Goal: Information Seeking & Learning: Learn about a topic

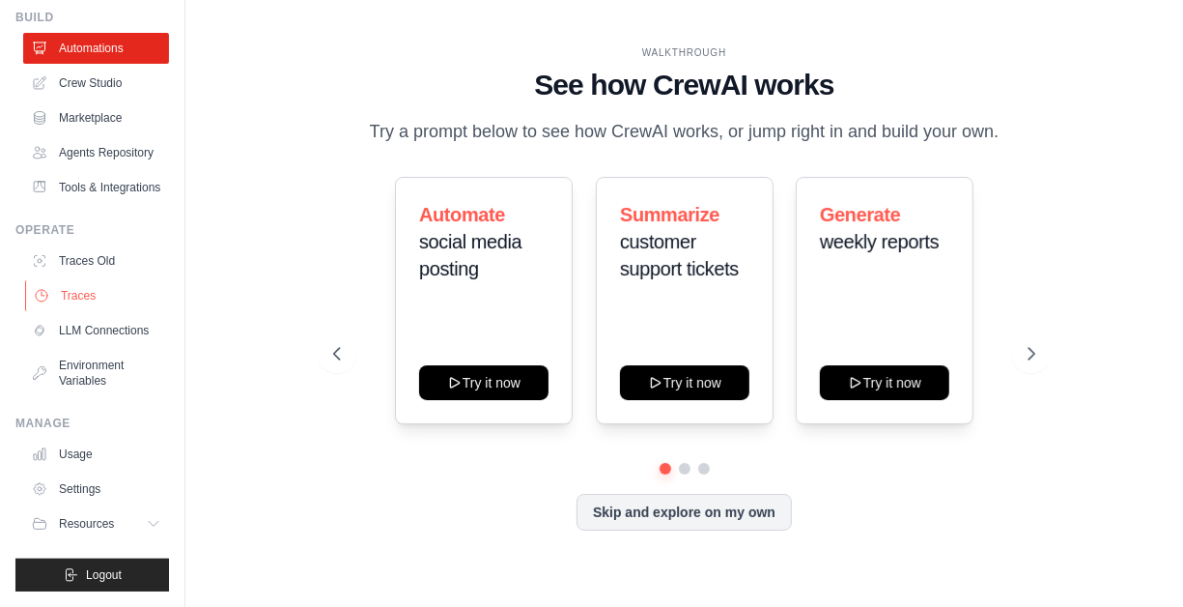
scroll to position [117, 0]
click at [148, 523] on icon at bounding box center [155, 523] width 15 height 15
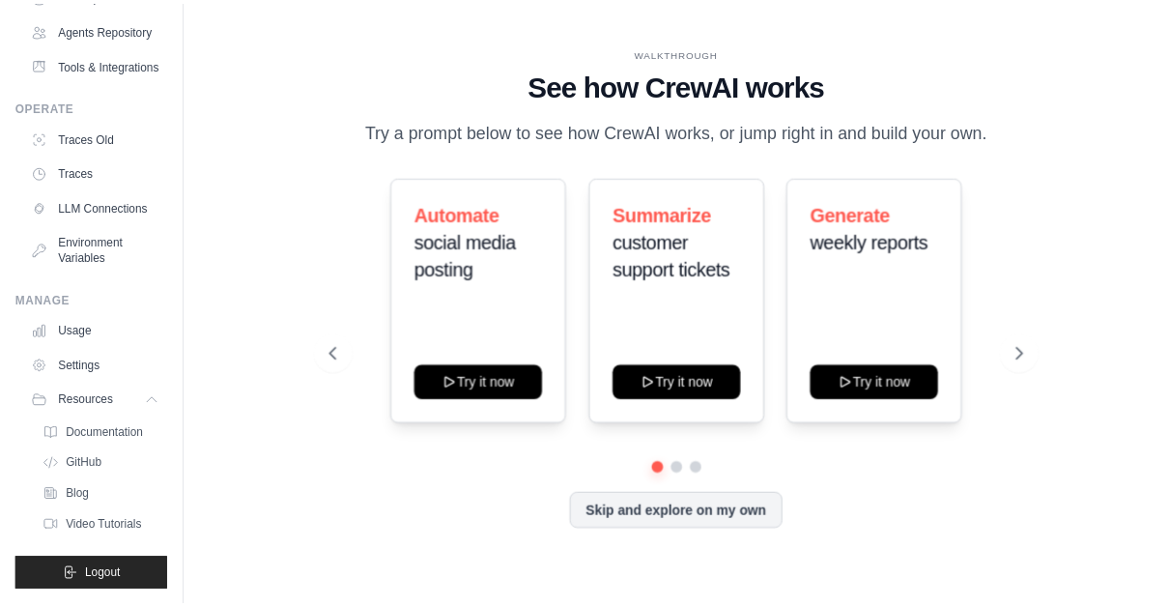
scroll to position [0, 0]
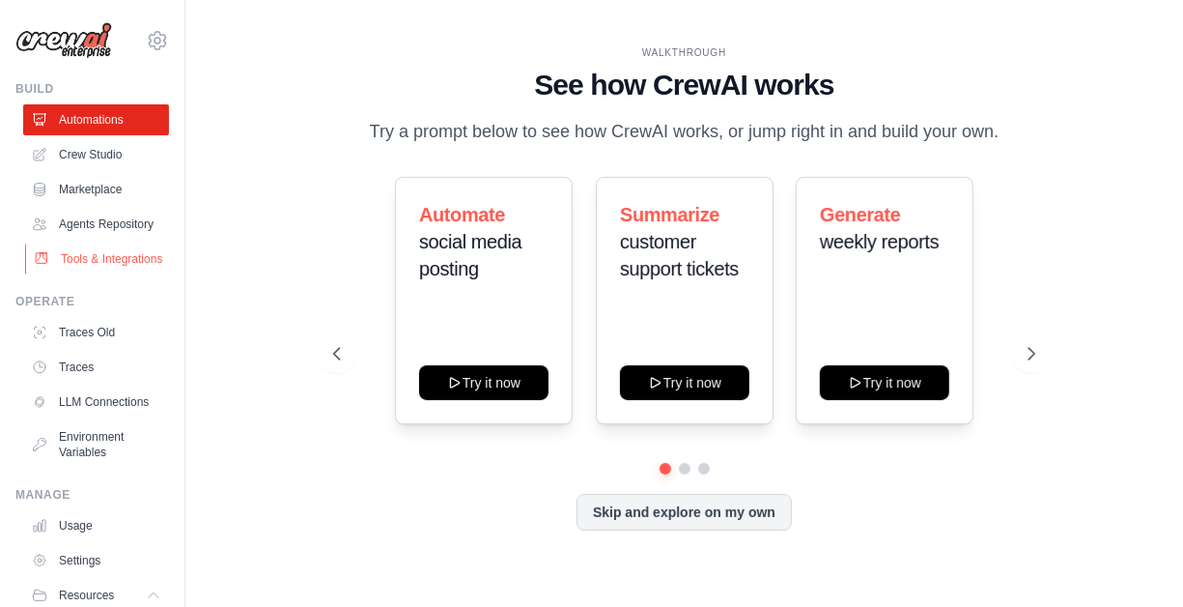
click at [82, 270] on link "Tools & Integrations" at bounding box center [98, 258] width 146 height 31
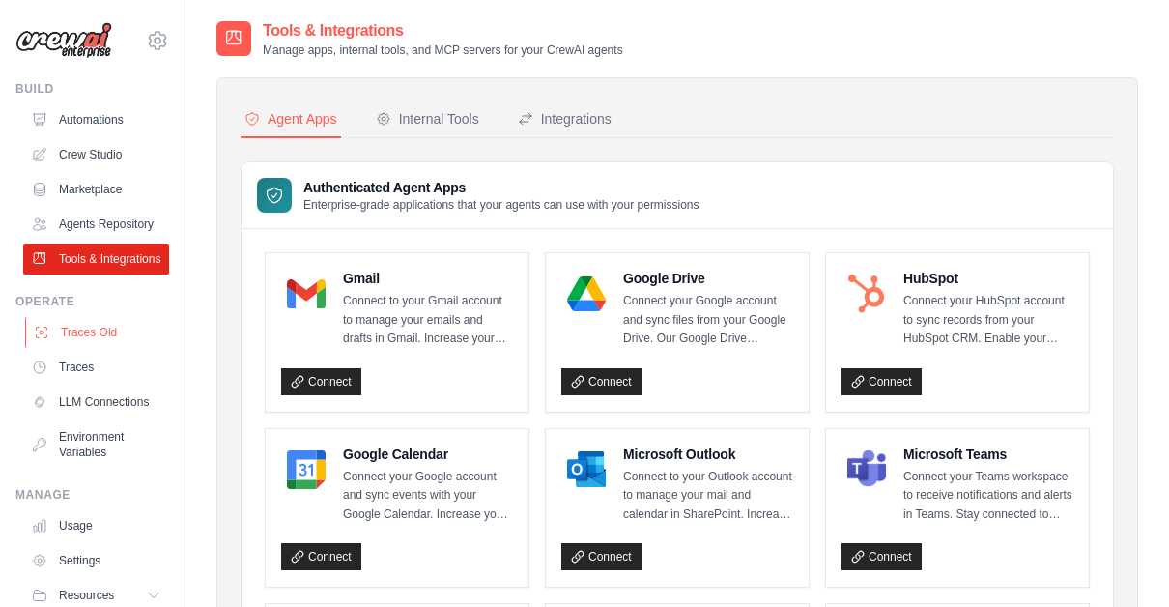
scroll to position [117, 0]
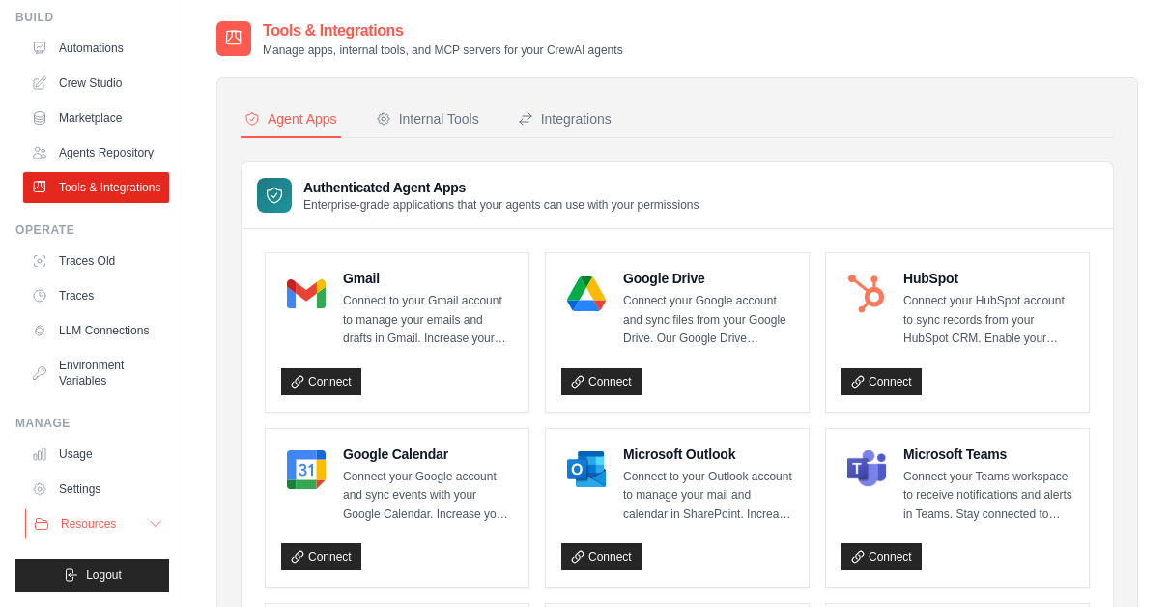
click at [148, 527] on icon at bounding box center [155, 523] width 15 height 15
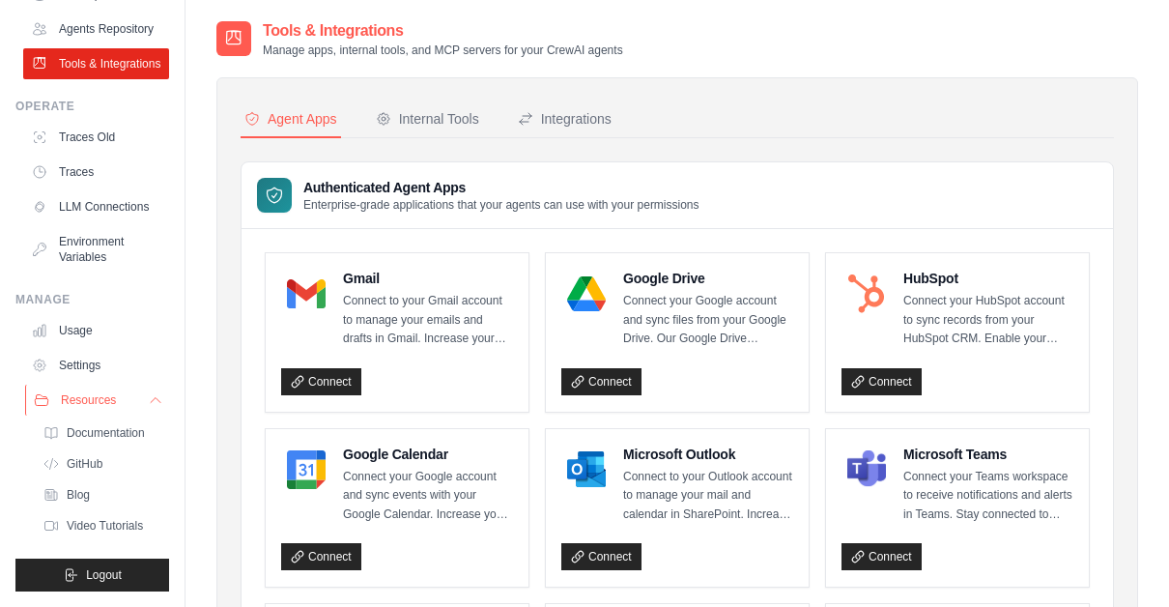
scroll to position [0, 0]
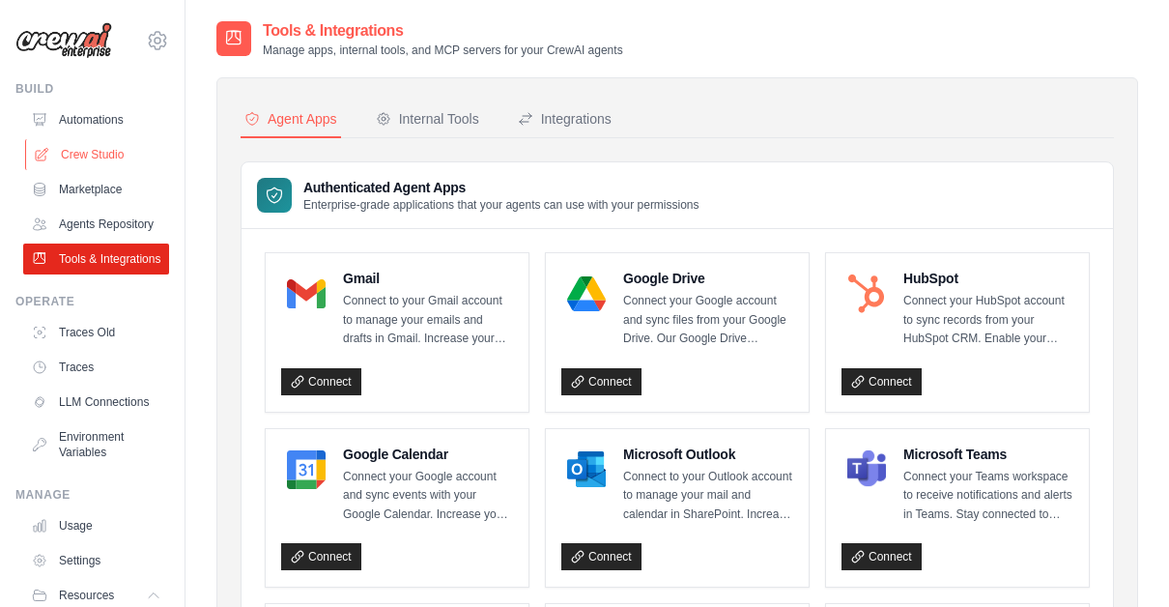
click at [92, 165] on link "Crew Studio" at bounding box center [98, 154] width 146 height 31
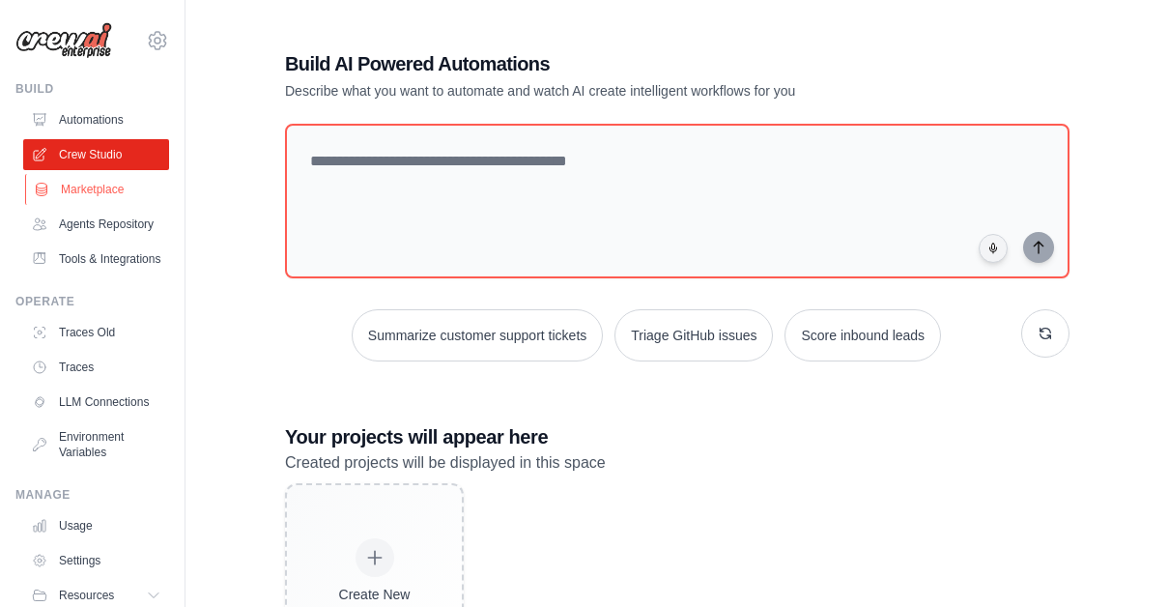
click at [104, 203] on link "Marketplace" at bounding box center [98, 189] width 146 height 31
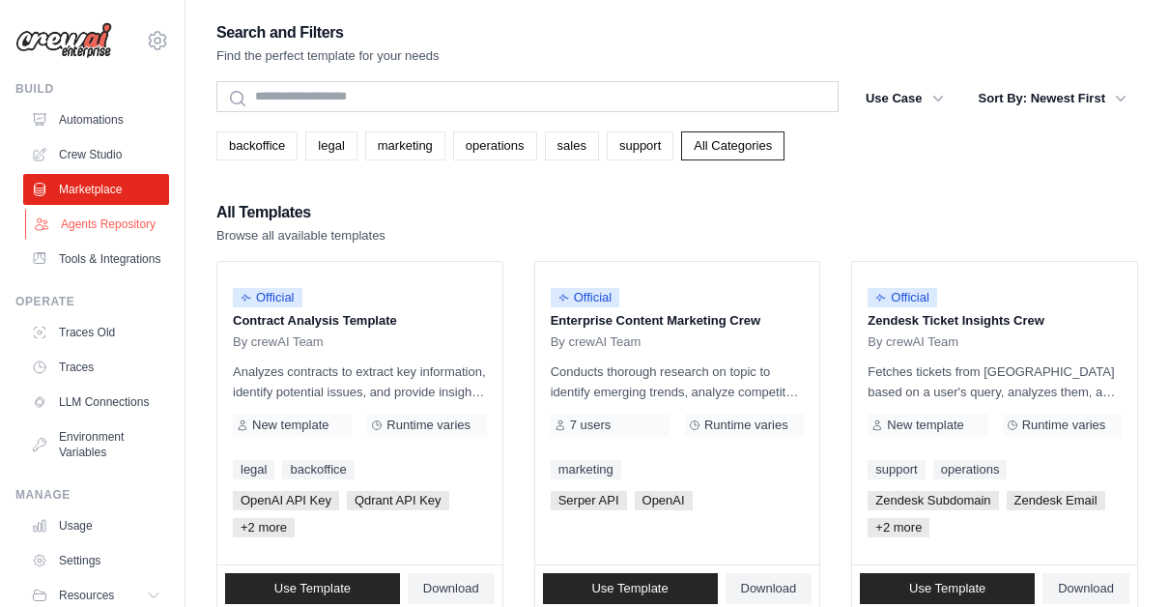
click at [94, 240] on link "Agents Repository" at bounding box center [98, 224] width 146 height 31
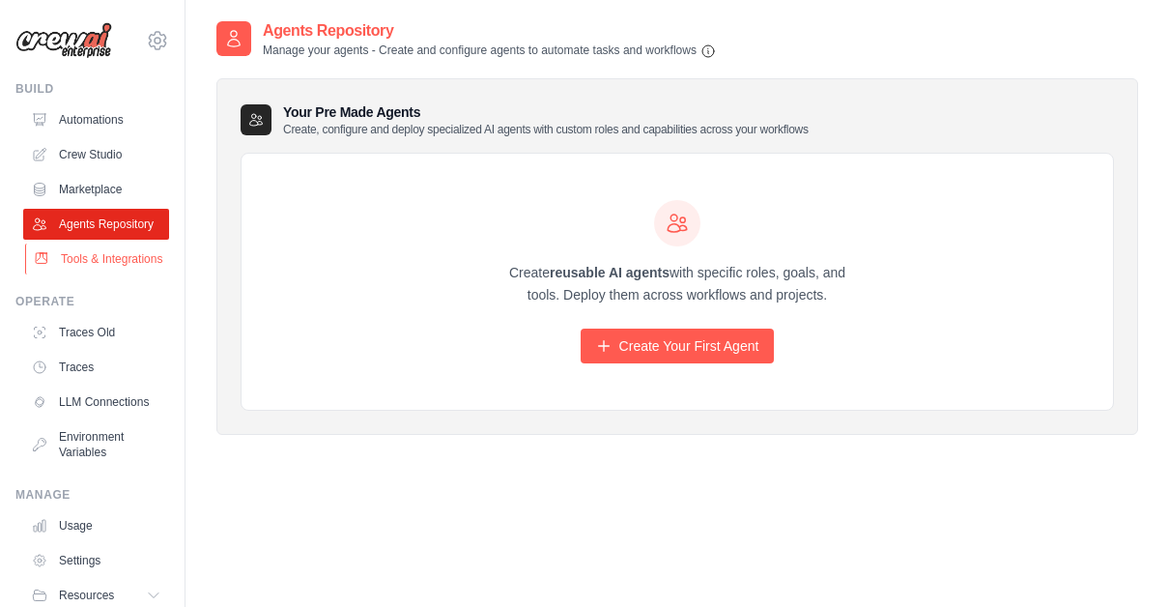
click at [91, 274] on link "Tools & Integrations" at bounding box center [98, 258] width 146 height 31
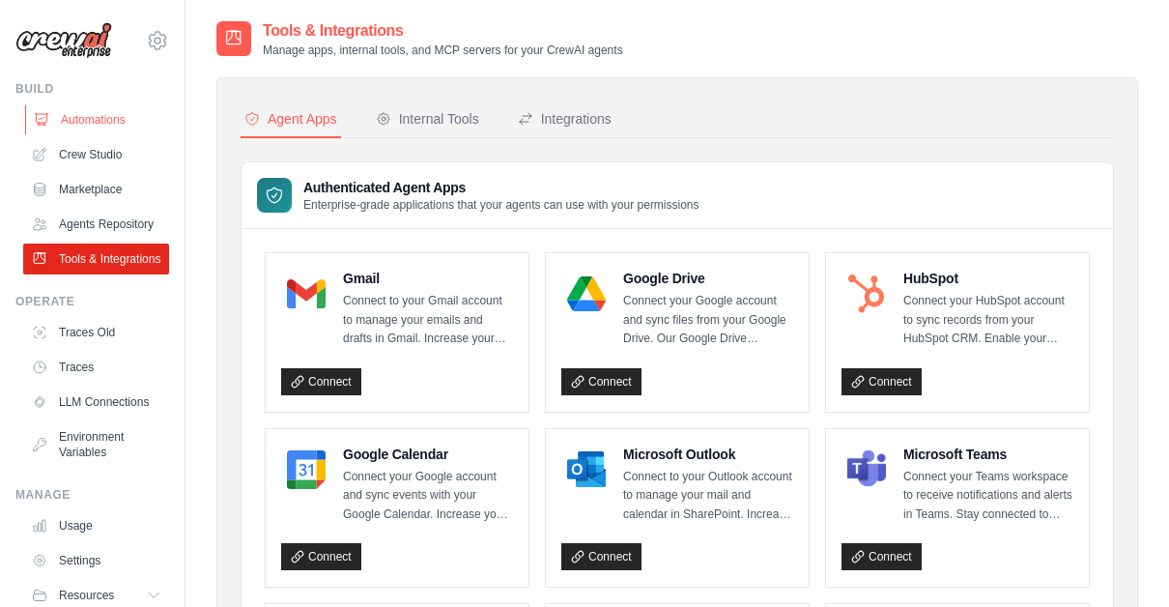
click at [105, 118] on link "Automations" at bounding box center [98, 119] width 146 height 31
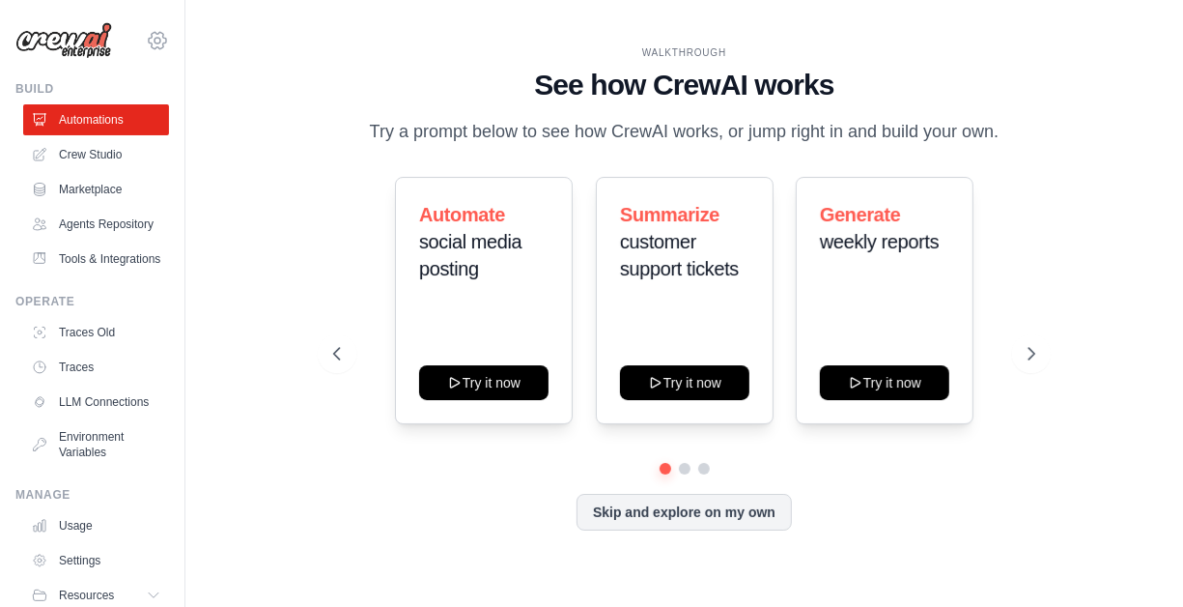
click at [146, 33] on icon at bounding box center [157, 40] width 23 height 23
click at [297, 299] on div "WALKTHROUGH See how [PERSON_NAME] works Try a prompt below to see how [PERSON_N…" at bounding box center [684, 303] width 936 height 568
drag, startPoint x: 693, startPoint y: 556, endPoint x: 693, endPoint y: 523, distance: 32.8
click at [693, 523] on div "WALKTHROUGH See how [PERSON_NAME] works Try a prompt below to see how [PERSON_N…" at bounding box center [684, 303] width 749 height 516
click at [693, 523] on button "Skip and explore on my own" at bounding box center [684, 510] width 215 height 37
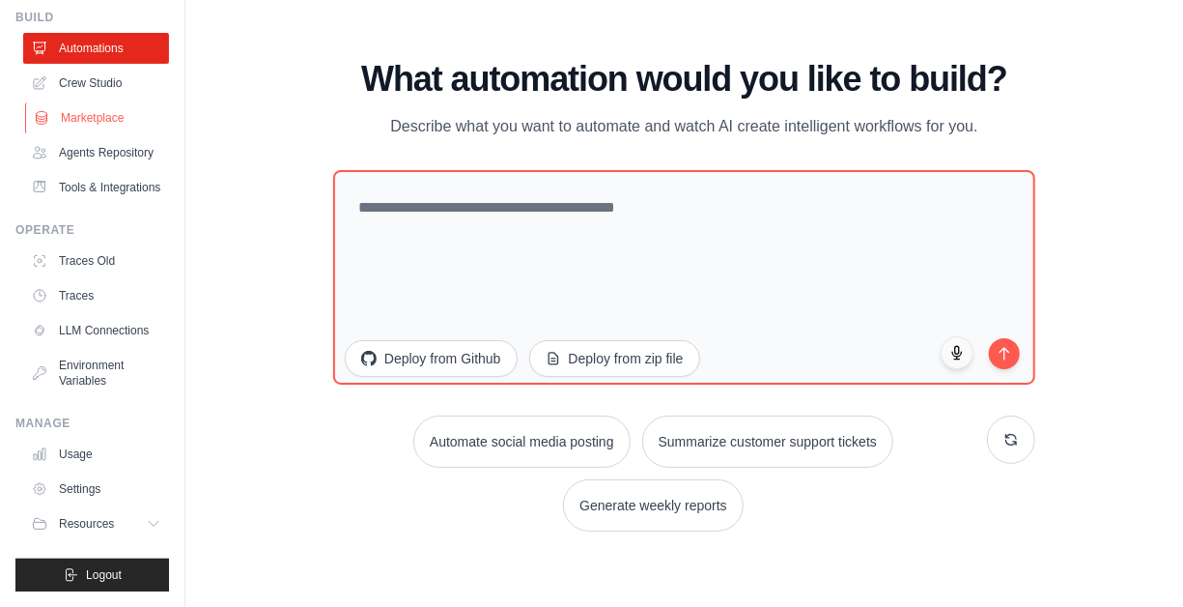
scroll to position [117, 0]
click at [115, 511] on button "Resources" at bounding box center [98, 523] width 146 height 31
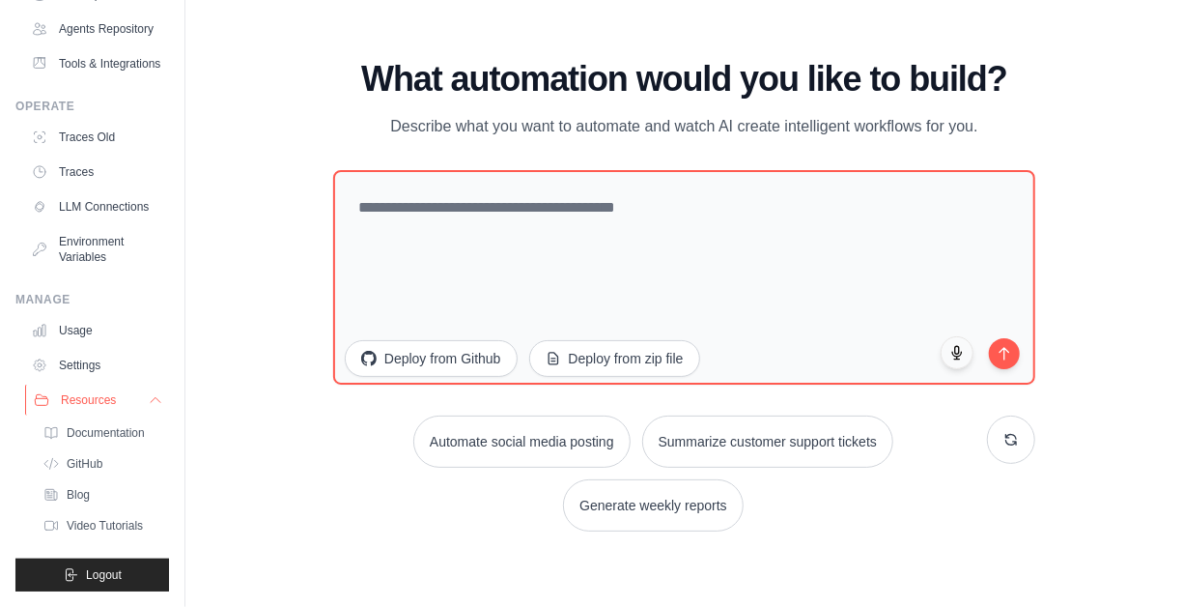
scroll to position [228, 0]
click at [119, 446] on link "Documentation" at bounding box center [104, 432] width 134 height 27
